Goal: Information Seeking & Learning: Learn about a topic

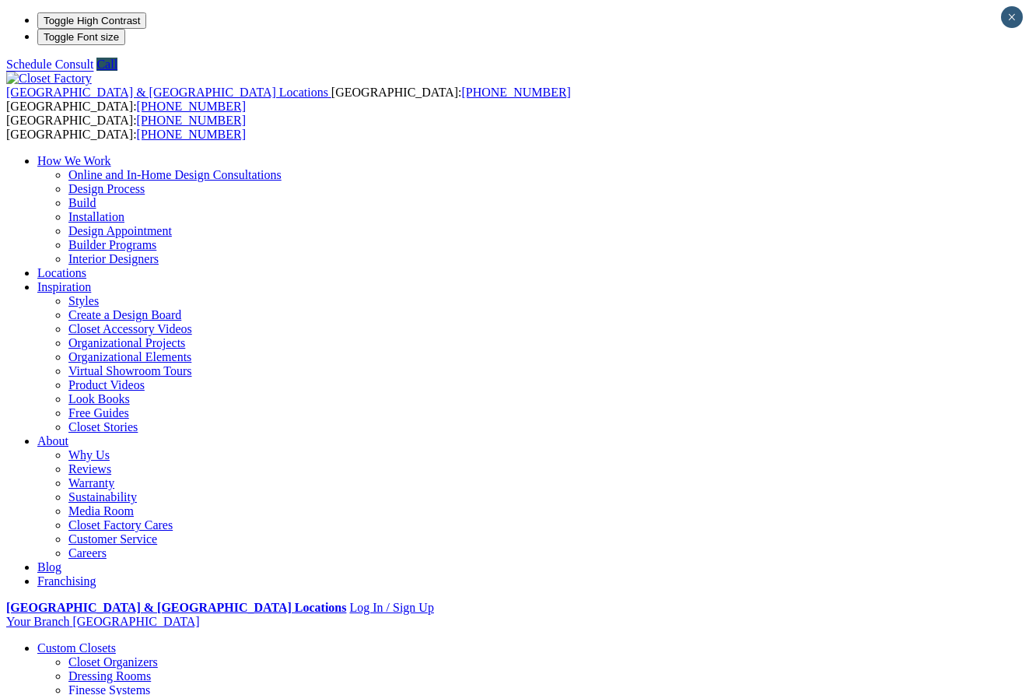
drag, startPoint x: 724, startPoint y: 56, endPoint x: 720, endPoint y: 43, distance: 13.8
drag, startPoint x: 711, startPoint y: 5, endPoint x: 734, endPoint y: 12, distance: 23.6
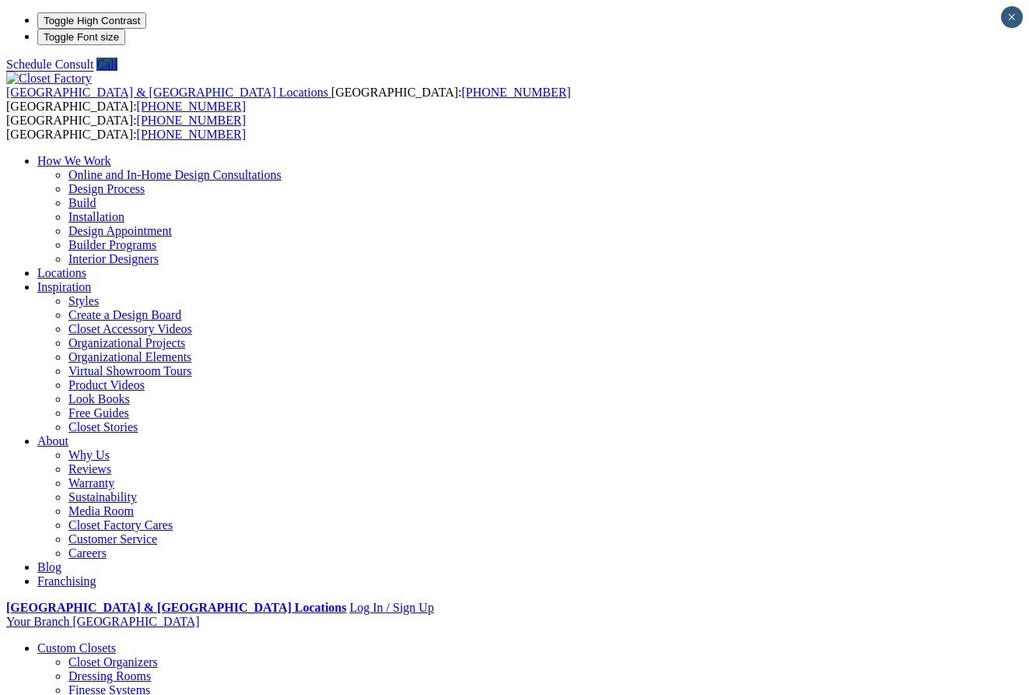
click at [711, 154] on div "How We Work Online and In-Home Design Consultations Design Process Build Instal…" at bounding box center [514, 371] width 1017 height 434
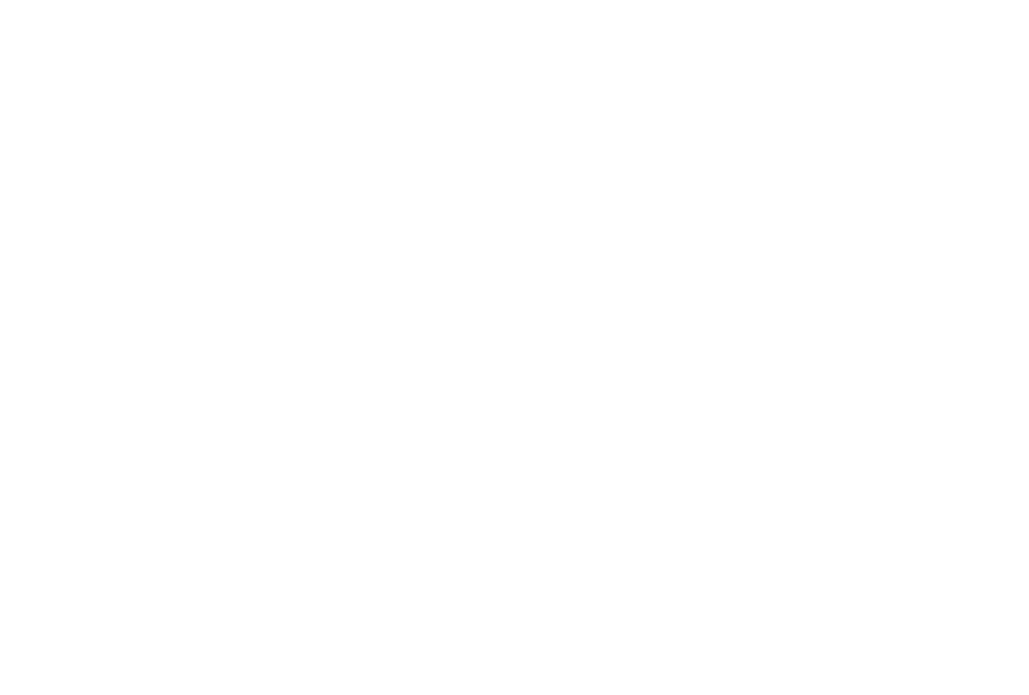
scroll to position [3020, 0]
